Goal: Information Seeking & Learning: Learn about a topic

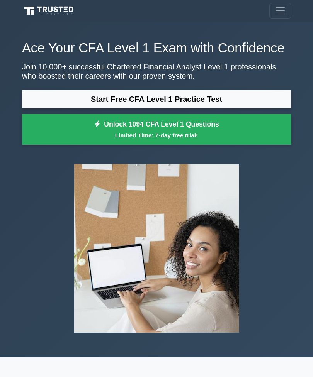
click at [249, 109] on link "Start Free CFA Level 1 Practice Test" at bounding box center [156, 99] width 269 height 19
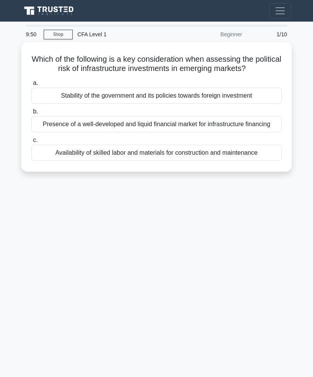
click at [266, 104] on div "Stability of the government and its policies towards foreign investment" at bounding box center [156, 96] width 250 height 16
click at [31, 86] on input "a. Stability of the government and its policies towards foreign investment" at bounding box center [31, 83] width 0 height 5
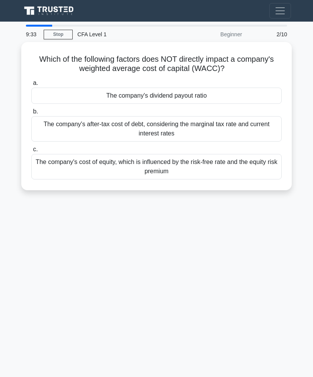
click at [264, 92] on div "The company's dividend payout ratio" at bounding box center [156, 96] width 250 height 16
click at [31, 86] on input "a. The company's dividend payout ratio" at bounding box center [31, 83] width 0 height 5
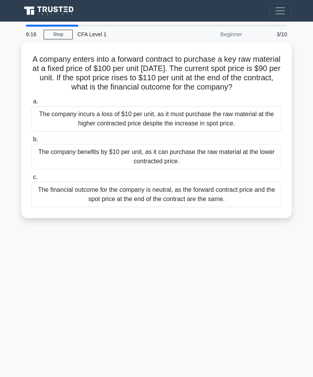
click at [237, 162] on div "The company benefits by $10 per unit, as it can purchase the raw material at th…" at bounding box center [156, 156] width 250 height 25
click at [31, 142] on input "b. The company benefits by $10 per unit, as it can purchase the raw material at…" at bounding box center [31, 139] width 0 height 5
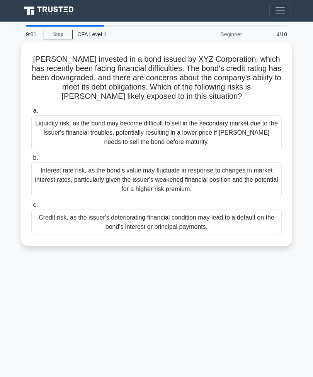
click at [225, 227] on div "Credit risk, as the issuer's deteriorating financial condition may lead to a de…" at bounding box center [156, 222] width 250 height 25
click at [31, 208] on input "c. Credit risk, as the issuer's deteriorating financial condition may lead to a…" at bounding box center [31, 205] width 0 height 5
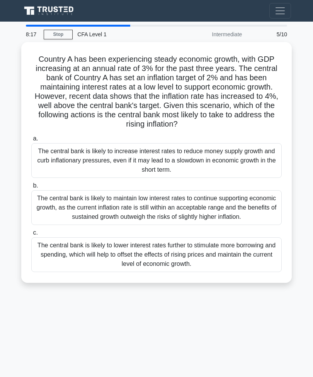
click at [231, 168] on div "The central bank is likely to increase interest rates to reduce money supply gr…" at bounding box center [156, 160] width 250 height 35
click at [31, 141] on input "a. The central bank is likely to increase interest rates to reduce money supply…" at bounding box center [31, 138] width 0 height 5
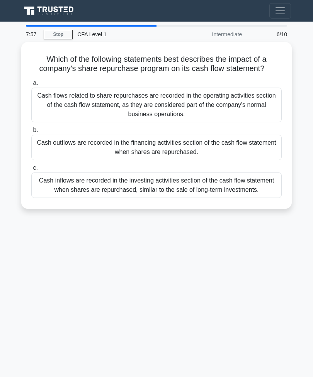
click at [236, 154] on div "Cash outflows are recorded in the financing activities section of the cash flow…" at bounding box center [156, 147] width 250 height 25
click at [31, 133] on input "b. Cash outflows are recorded in the financing activities section of the cash f…" at bounding box center [31, 130] width 0 height 5
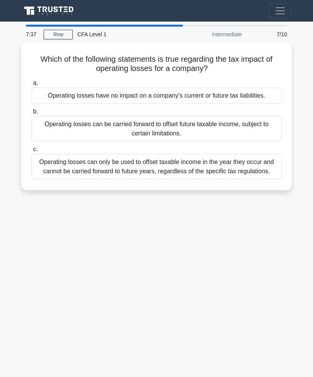
click at [253, 131] on div "Operating losses can be carried forward to offset future taxable income, subjec…" at bounding box center [156, 128] width 250 height 25
click at [31, 114] on input "b. Operating losses can be carried forward to offset future taxable income, sub…" at bounding box center [31, 111] width 0 height 5
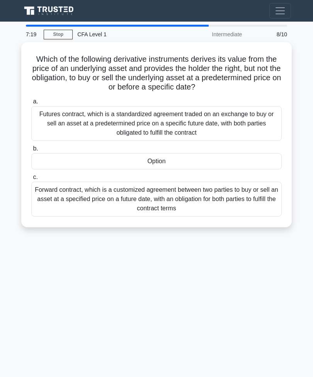
click at [232, 161] on div "Option" at bounding box center [156, 161] width 250 height 16
click at [31, 151] on input "b. Option" at bounding box center [31, 148] width 0 height 5
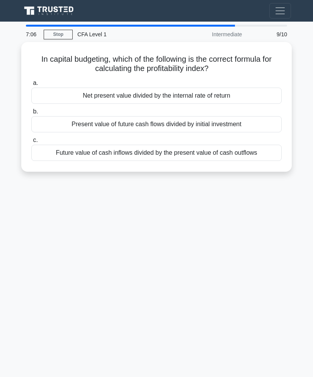
click at [253, 122] on div "Present value of future cash flows divided by initial investment" at bounding box center [156, 124] width 250 height 16
click at [31, 114] on input "b. Present value of future cash flows divided by initial investment" at bounding box center [31, 111] width 0 height 5
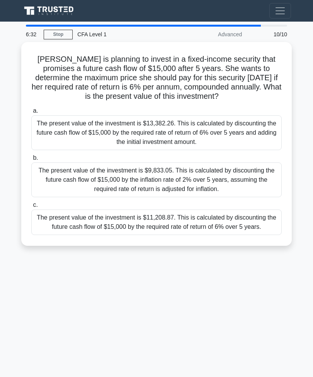
click at [231, 228] on div "The present value of the investment is $11,208.87. This is calculated by discou…" at bounding box center [156, 222] width 250 height 25
click at [31, 208] on input "c. The present value of the investment is $11,208.87. This is calculated by dis…" at bounding box center [31, 205] width 0 height 5
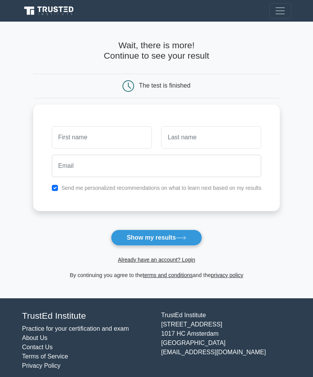
click at [122, 131] on input "text" at bounding box center [102, 137] width 100 height 22
type input "Sm"
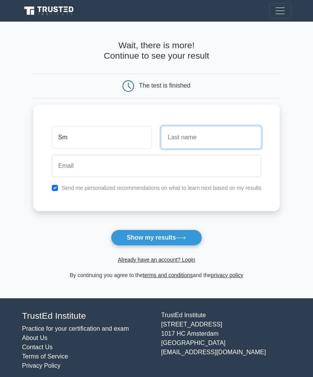
click at [224, 130] on input "text" at bounding box center [211, 137] width 100 height 22
type input "Oh yeah"
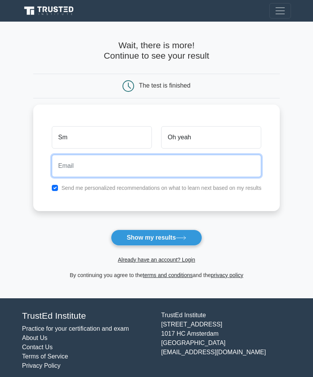
click at [223, 164] on input "email" at bounding box center [157, 166] width 210 height 22
type input "x"
type input "raktist@gmail.com"
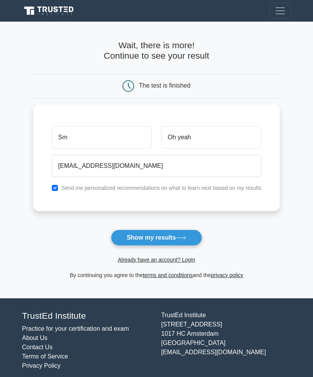
click at [52, 185] on input "checkbox" at bounding box center [55, 188] width 6 height 6
checkbox input "false"
click at [172, 234] on button "Show my results" at bounding box center [156, 238] width 91 height 16
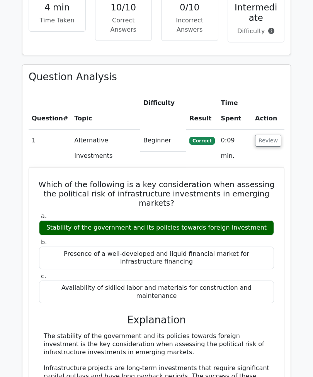
scroll to position [520, 0]
